Goal: Use online tool/utility

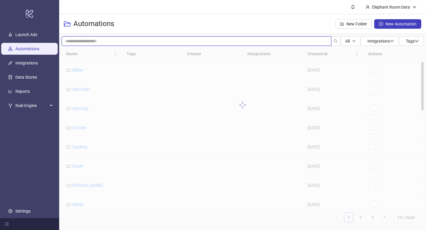
click at [104, 41] on input "search" at bounding box center [197, 40] width 270 height 9
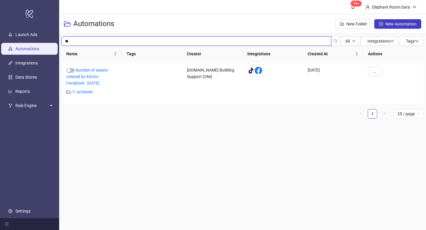
type input "*"
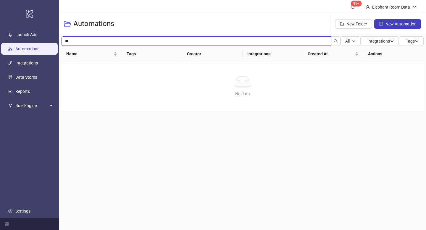
type input "*"
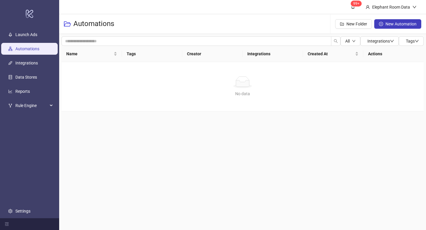
click at [147, 119] on main "99+ Elephant Room Data Automations New Folder New Automation All Integrations T…" at bounding box center [242, 115] width 367 height 230
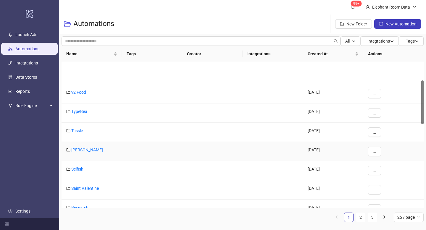
scroll to position [34, 0]
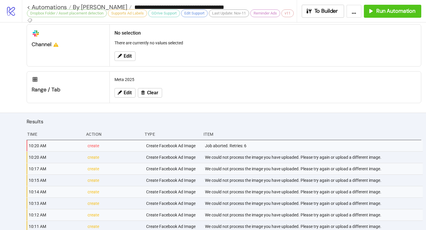
scroll to position [340, 0]
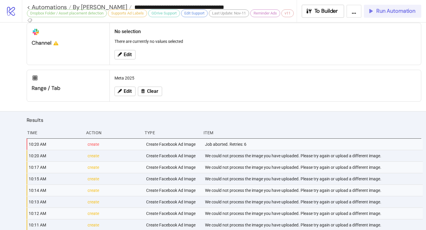
click at [381, 12] on span "Run Automation" at bounding box center [395, 11] width 39 height 7
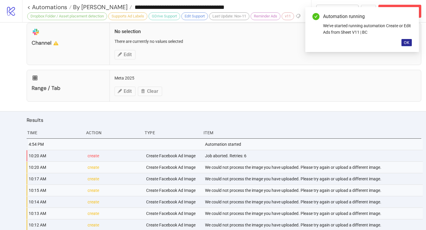
click at [407, 42] on span "OK" at bounding box center [407, 42] width 6 height 5
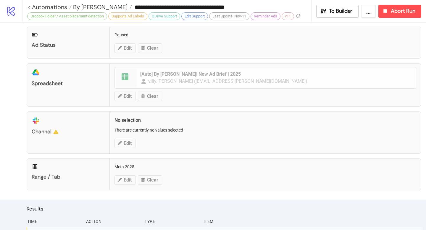
scroll to position [0, 0]
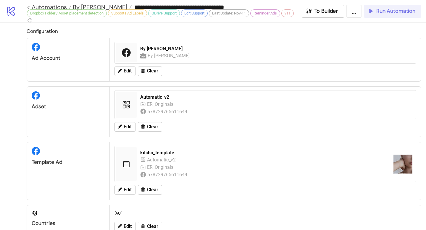
click at [376, 13] on div "Run Automation" at bounding box center [391, 11] width 48 height 7
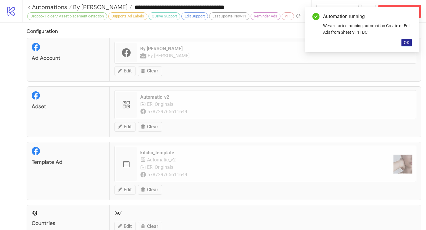
click at [408, 43] on span "OK" at bounding box center [407, 42] width 6 height 5
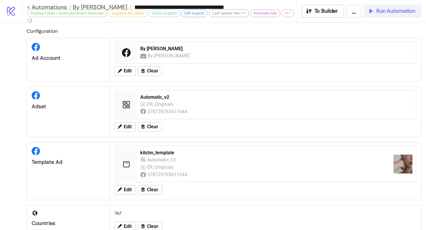
click at [389, 13] on span "Run Automation" at bounding box center [395, 11] width 39 height 7
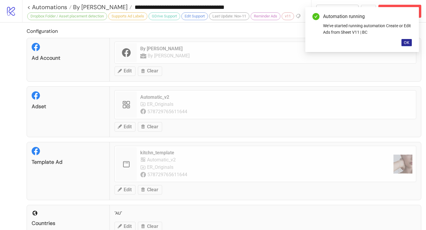
click at [406, 43] on span "OK" at bounding box center [407, 42] width 6 height 5
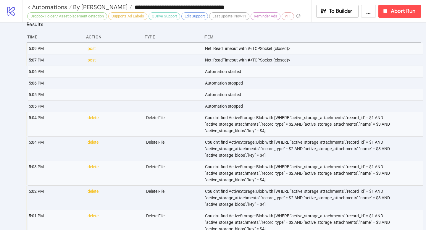
scroll to position [575, 0]
